Goal: Task Accomplishment & Management: Use online tool/utility

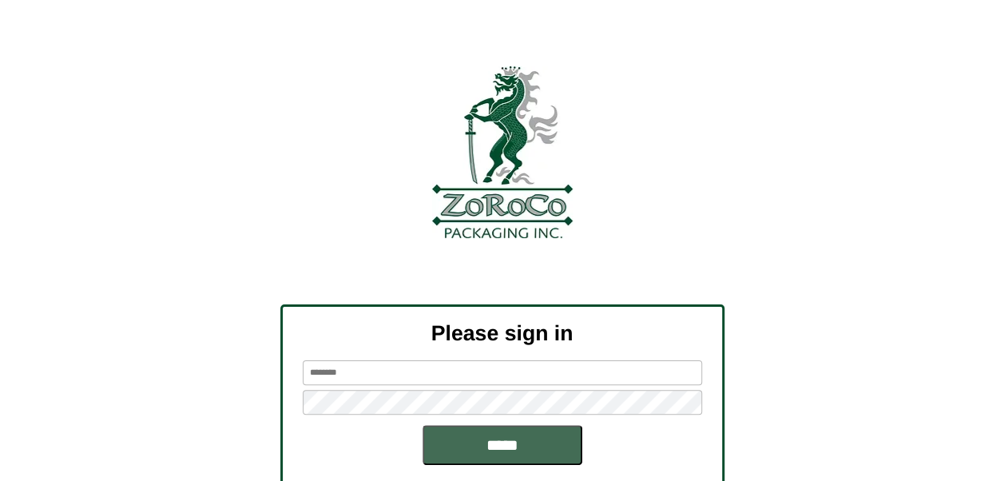
type input "******"
click at [474, 439] on input "*****" at bounding box center [503, 445] width 160 height 40
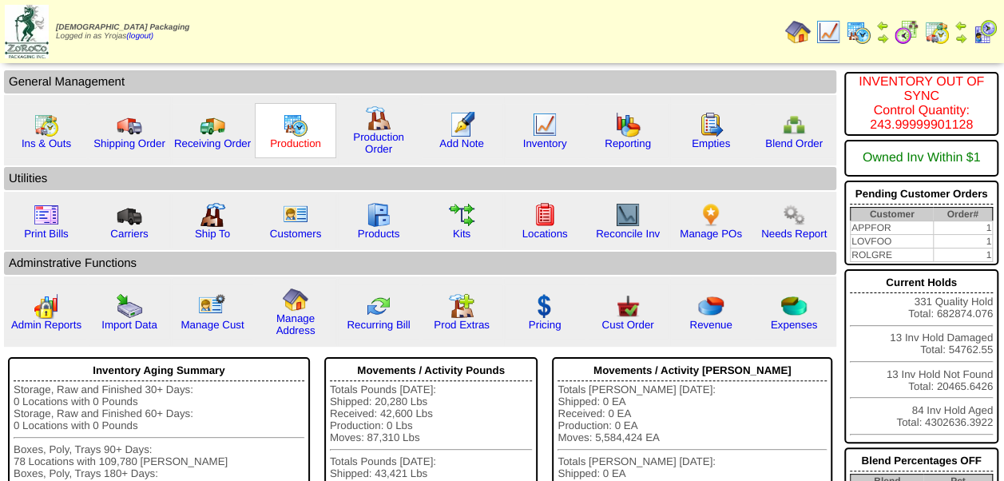
click at [272, 137] on link "Production" at bounding box center [295, 143] width 51 height 12
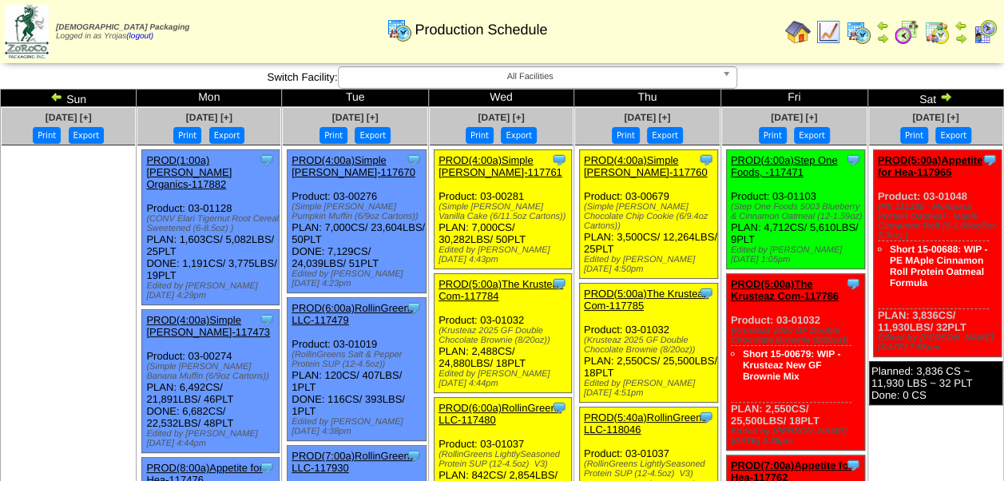
click at [511, 160] on link "PROD(4:00a)Simple Mills-117761" at bounding box center [500, 166] width 124 height 24
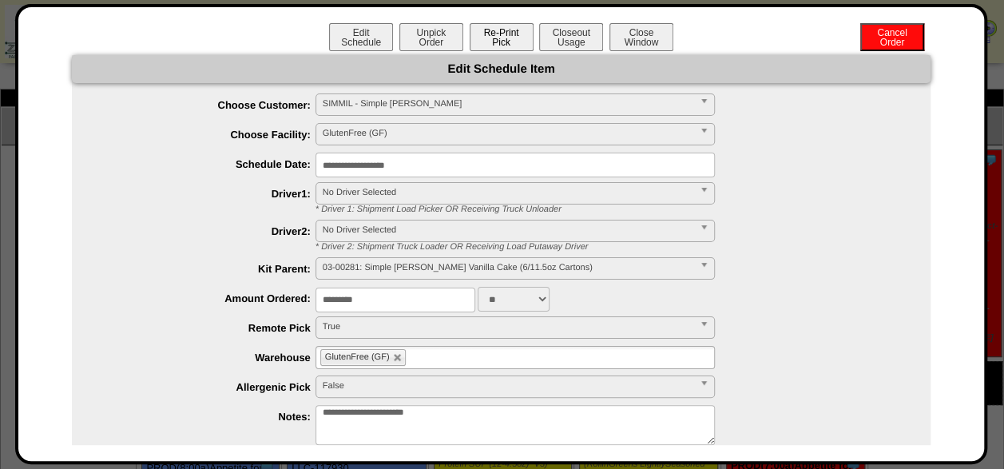
click at [508, 43] on button "Re-Print Pick" at bounding box center [502, 37] width 64 height 28
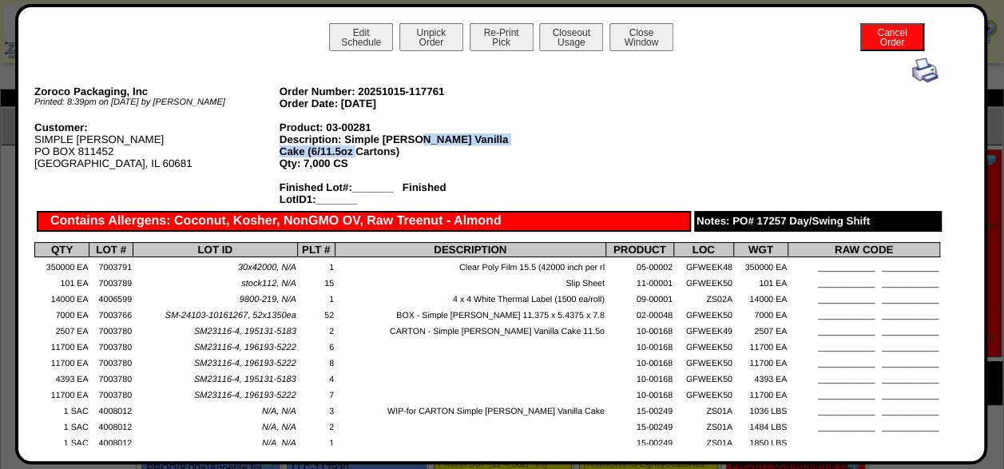
drag, startPoint x: 324, startPoint y: 149, endPoint x: 411, endPoint y: 141, distance: 87.5
click at [411, 141] on div "Description: Simple Mills Vanilla Cake (6/11.5oz Cartons)" at bounding box center [402, 145] width 245 height 24
drag, startPoint x: 411, startPoint y: 141, endPoint x: 420, endPoint y: 141, distance: 8.8
copy div "Vanilla Cake (6/11.5oz Cartons)"
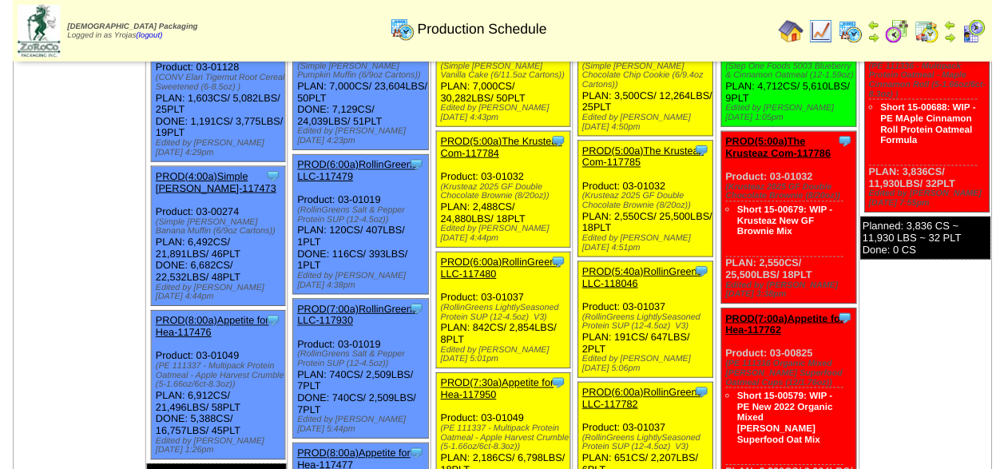
scroll to position [240, 0]
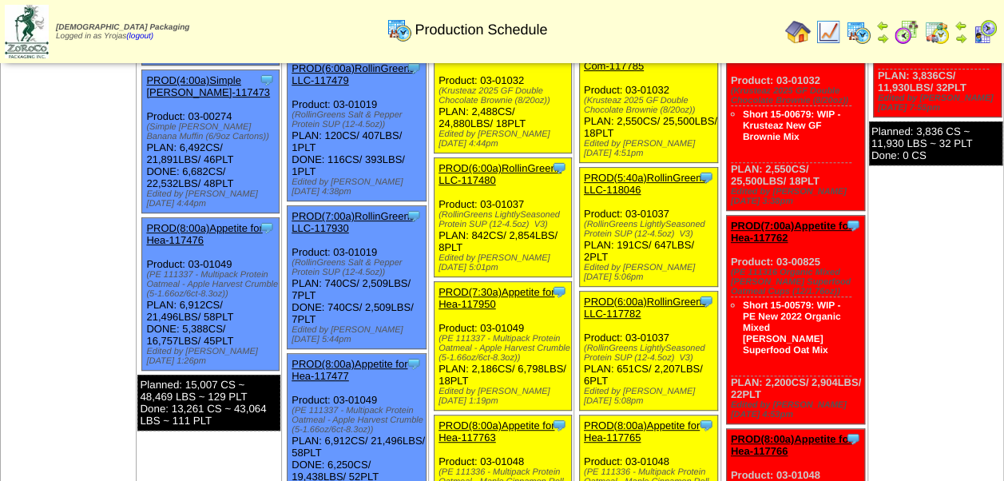
click at [509, 286] on link "PROD(7:30a)Appetite for Hea-117950" at bounding box center [496, 298] width 116 height 24
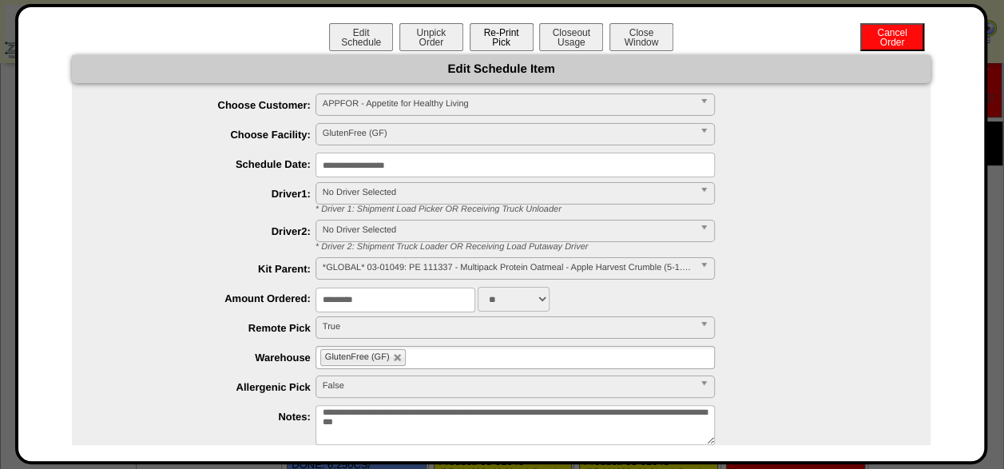
click at [490, 41] on button "Re-Print Pick" at bounding box center [502, 37] width 64 height 28
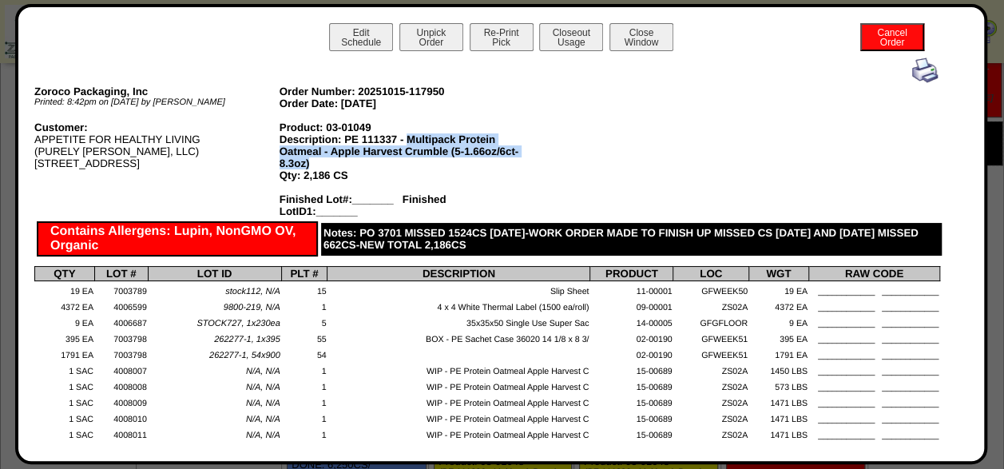
drag, startPoint x: 318, startPoint y: 163, endPoint x: 404, endPoint y: 136, distance: 90.4
click at [404, 136] on div "Description: PE 111337 - Multipack Protein Oatmeal - Apple Harvest Crumble (5-1…" at bounding box center [402, 151] width 245 height 36
drag, startPoint x: 404, startPoint y: 136, endPoint x: 430, endPoint y: 148, distance: 28.2
copy div "Multipack Protein Oatmeal - Apple Harvest Crumble (5-1.66oz/6ct-8.3oz)"
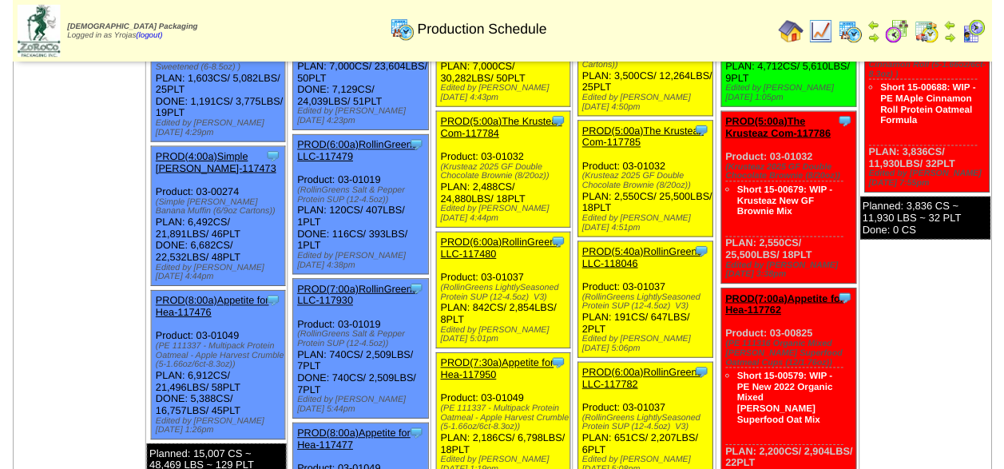
scroll to position [80, 0]
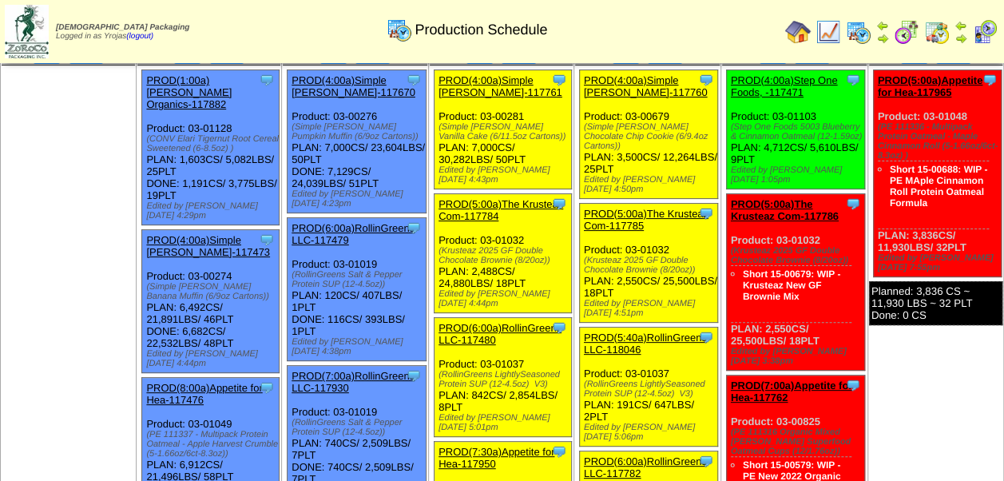
click at [503, 322] on link "PROD(6:00a)RollinGreens LLC-117480" at bounding box center [499, 334] width 123 height 24
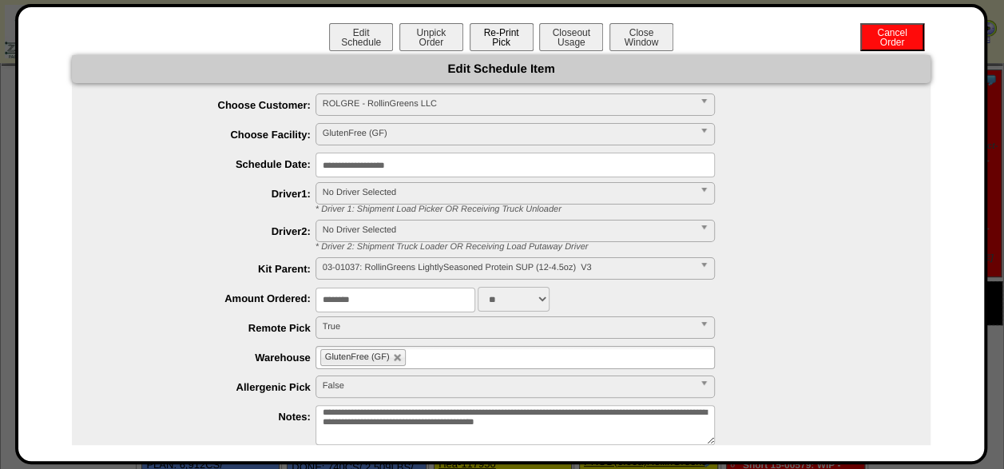
click at [486, 46] on button "Re-Print Pick" at bounding box center [502, 37] width 64 height 28
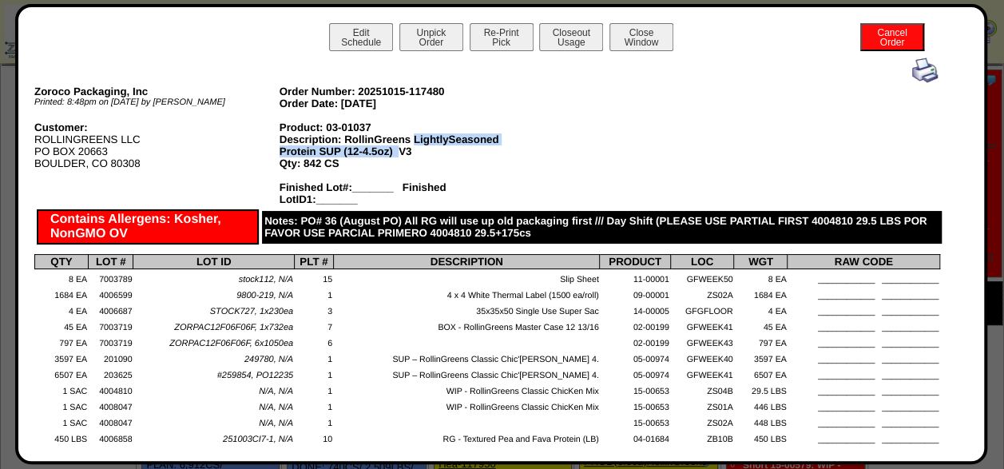
drag, startPoint x: 390, startPoint y: 152, endPoint x: 415, endPoint y: 139, distance: 28.6
click at [415, 139] on div "Description: RollinGreens LightlySeasoned Protein SUP (12-4.5oz) V3" at bounding box center [402, 145] width 245 height 24
copy div "LightlySeasoned Protein SUP (12-4.5oz)"
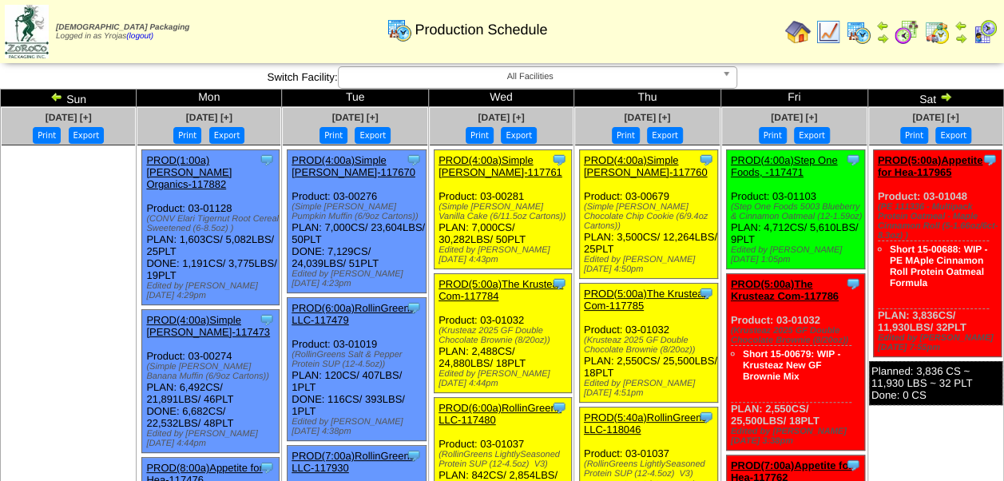
click at [503, 278] on link "PROD(5:00a)The Krusteaz Com-117784" at bounding box center [500, 290] width 125 height 24
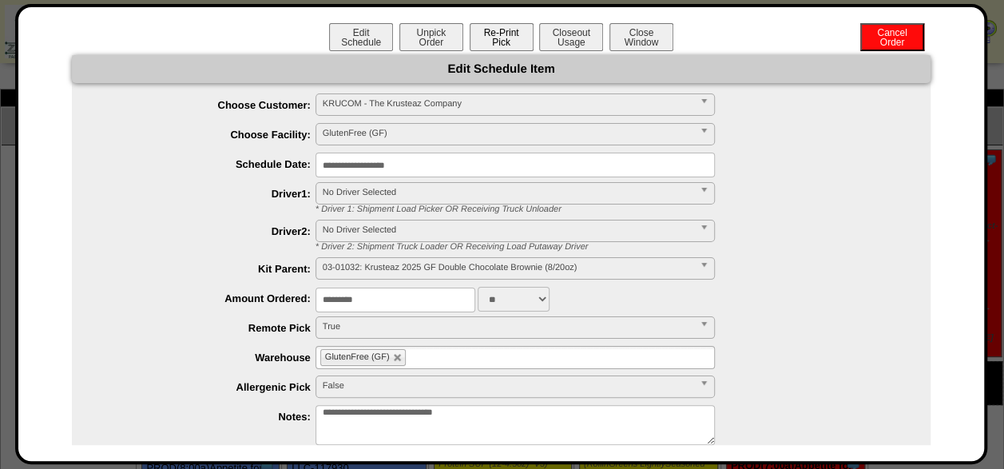
click at [506, 40] on button "Re-Print Pick" at bounding box center [502, 37] width 64 height 28
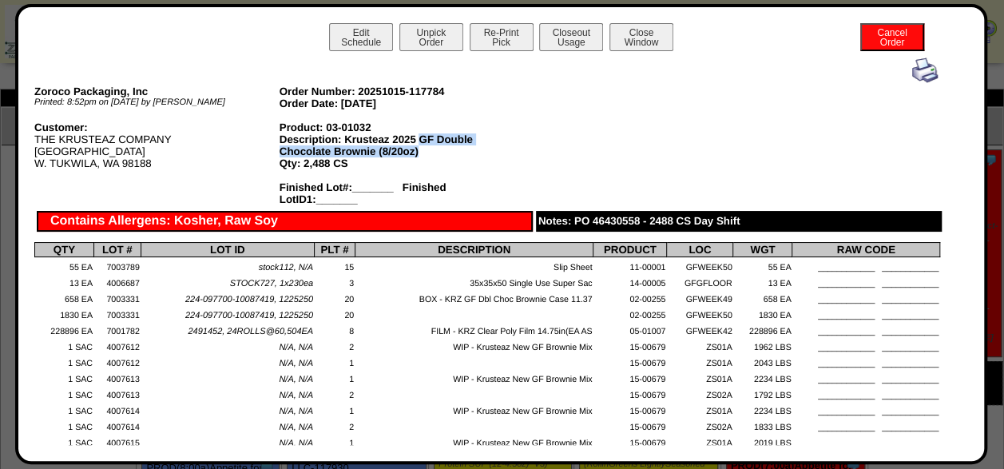
drag, startPoint x: 427, startPoint y: 153, endPoint x: 419, endPoint y: 142, distance: 13.7
click at [419, 142] on div "Description: Krusteaz 2025 GF Double Chocolate Brownie (8/20oz)" at bounding box center [402, 145] width 245 height 24
drag, startPoint x: 419, startPoint y: 142, endPoint x: 439, endPoint y: 142, distance: 20.8
copy div "GF Double Chocolate Brownie (8/20oz)"
